Goal: Information Seeking & Learning: Learn about a topic

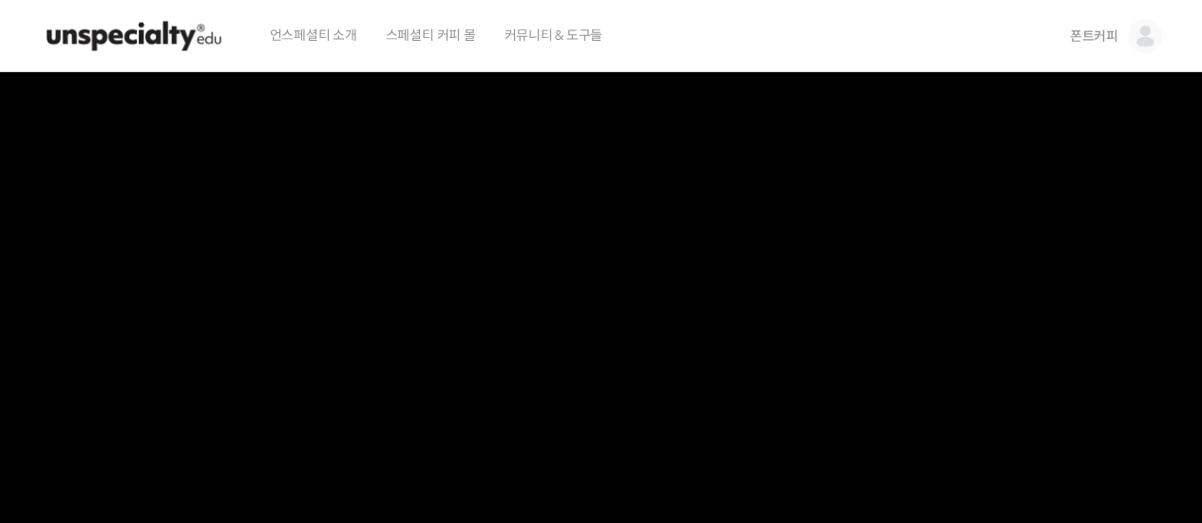
click at [1142, 40] on img at bounding box center [1145, 36] width 34 height 34
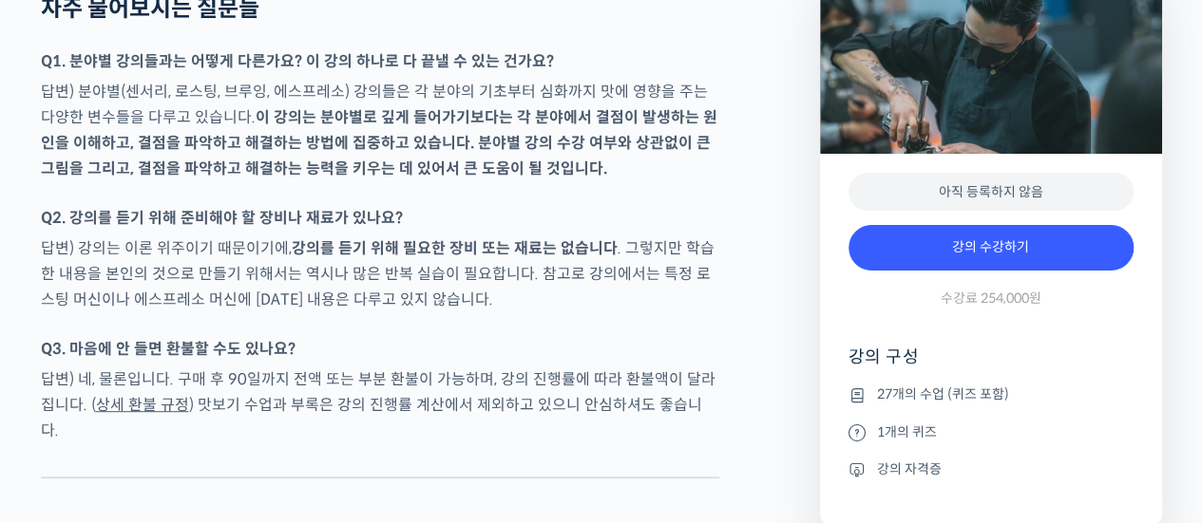
scroll to position [7599, 0]
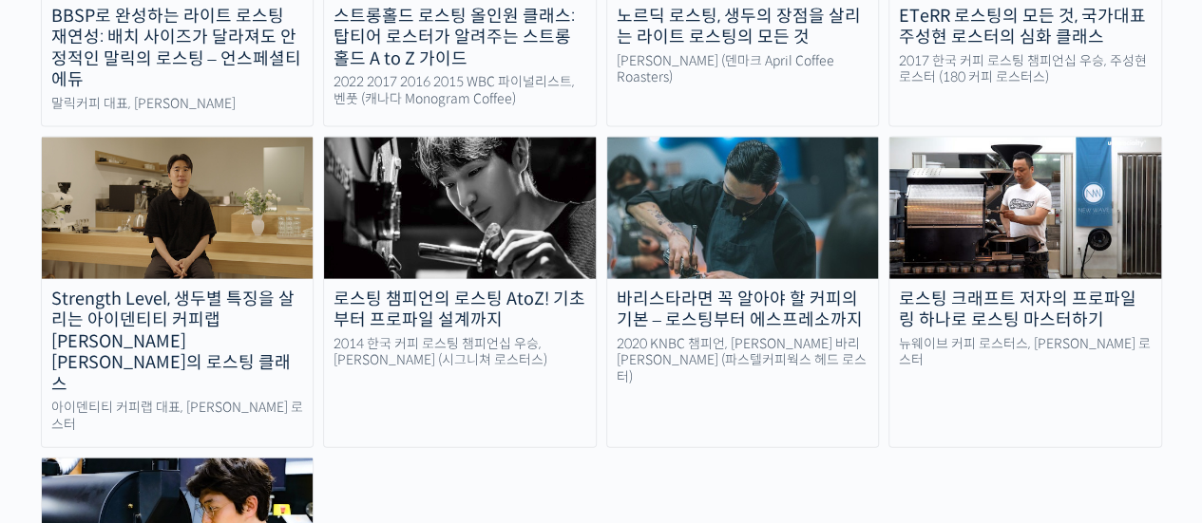
scroll to position [2090, 0]
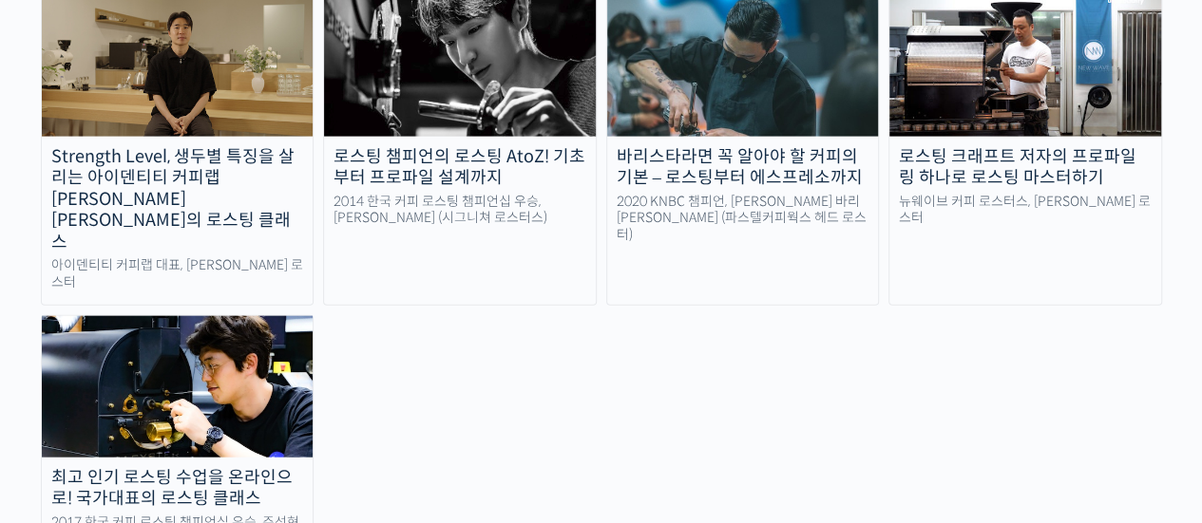
click at [540, 60] on link "로스팅 챔피언의 로스팅 AtoZ! 기초부터 프로파일 설계까지 2014 한국 커피 로스팅 챔피언십 우승, 장문규 로스터 (시그니쳐 로스터스)" at bounding box center [460, 150] width 274 height 312
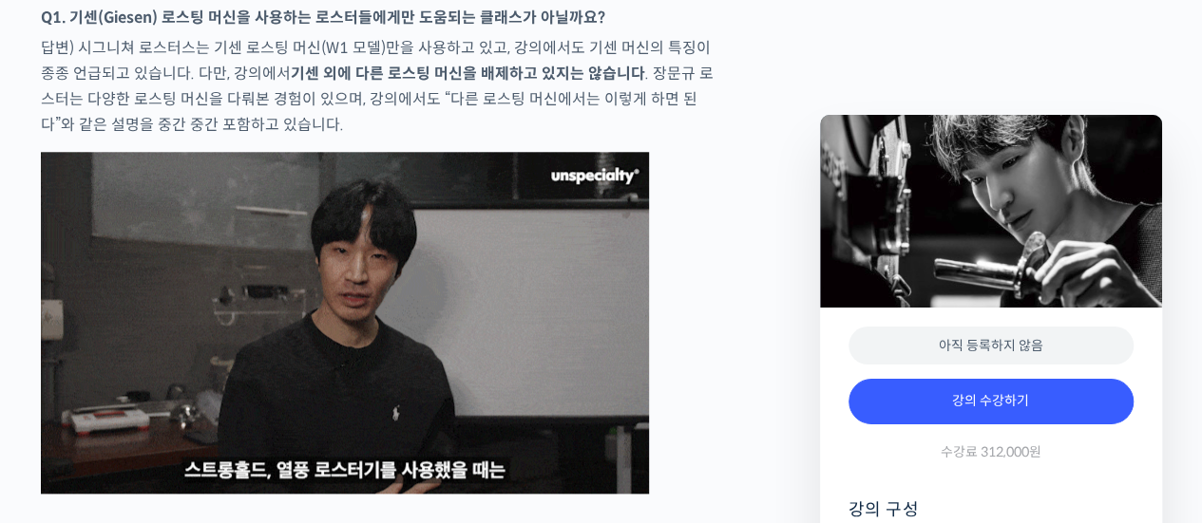
scroll to position [7694, 0]
